Goal: Go to known website: Access a specific website the user already knows

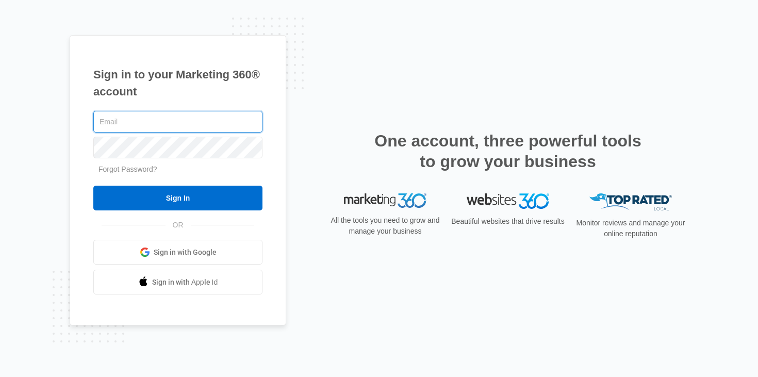
type input "elisadehoyosmarketing@gmail.com"
click at [180, 102] on div "Sign in to your Marketing 360® account elisadehoyosmarketing@gmail.com Forgot P…" at bounding box center [178, 180] width 217 height 291
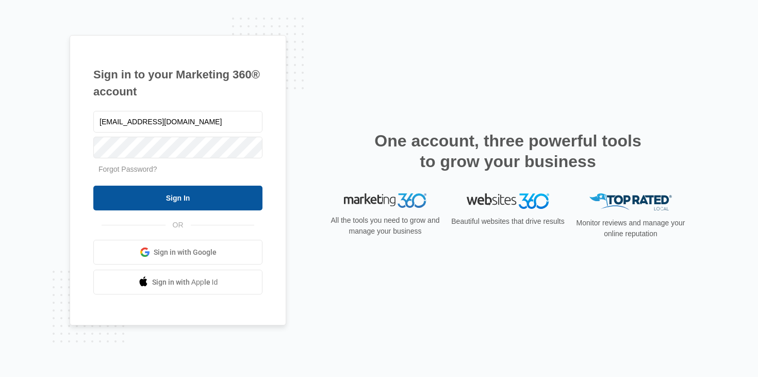
click at [201, 191] on input "Sign In" at bounding box center [177, 198] width 169 height 25
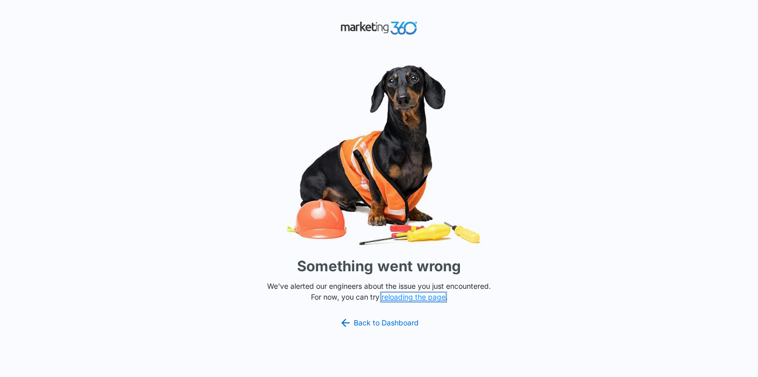
click at [399, 300] on button "reloading the page" at bounding box center [414, 297] width 64 height 8
